Goal: Information Seeking & Learning: Learn about a topic

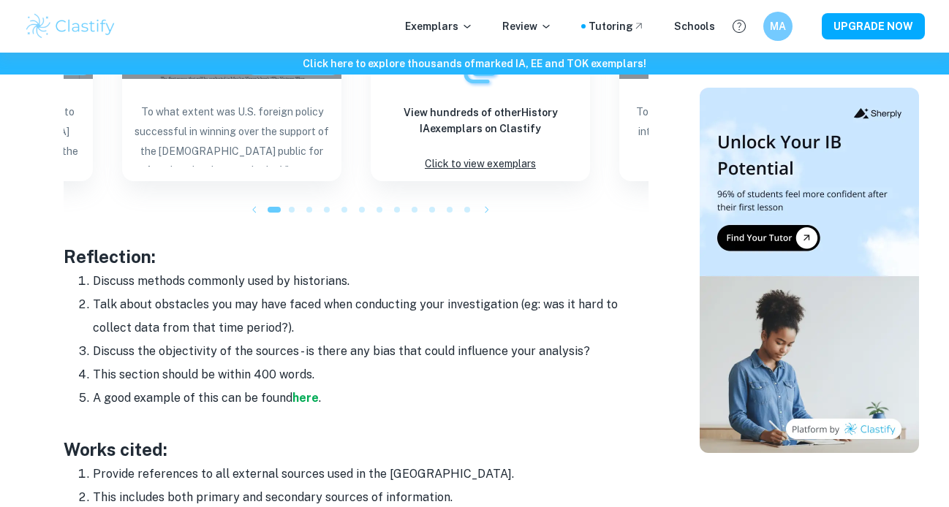
scroll to position [1875, 0]
click at [315, 399] on strong "here" at bounding box center [305, 397] width 26 height 14
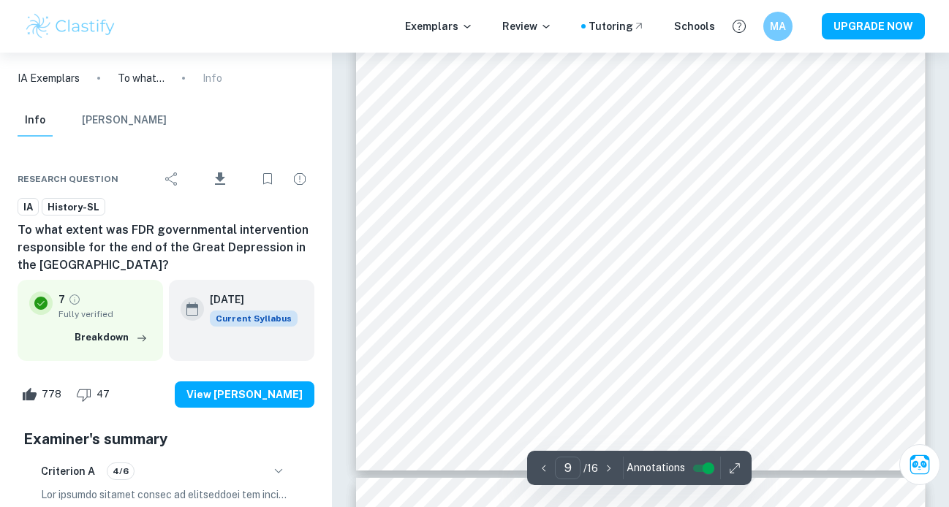
scroll to position [6564, 0]
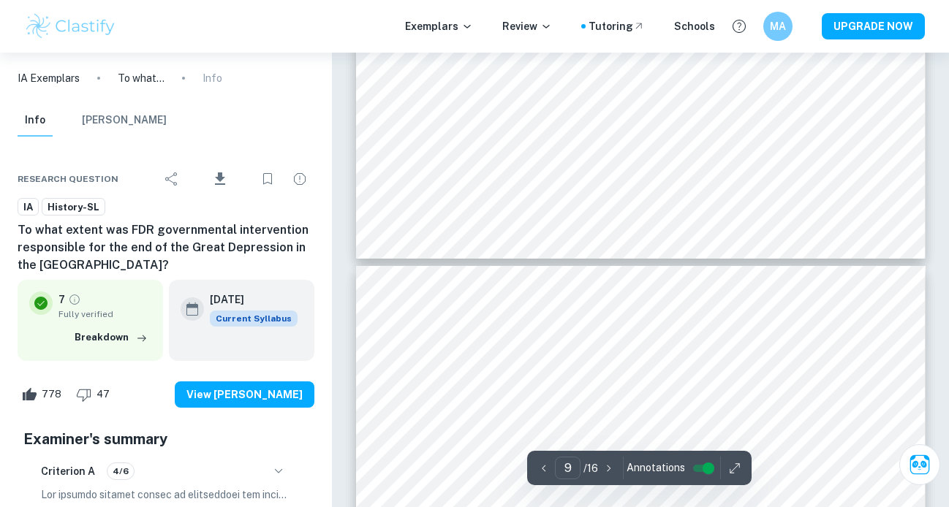
type input "10"
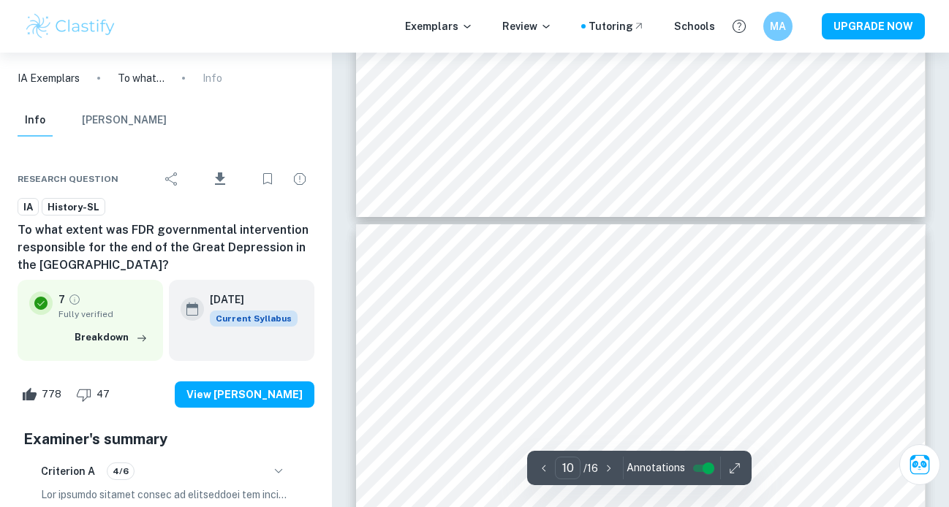
scroll to position [6813, 0]
